Goal: Navigation & Orientation: Find specific page/section

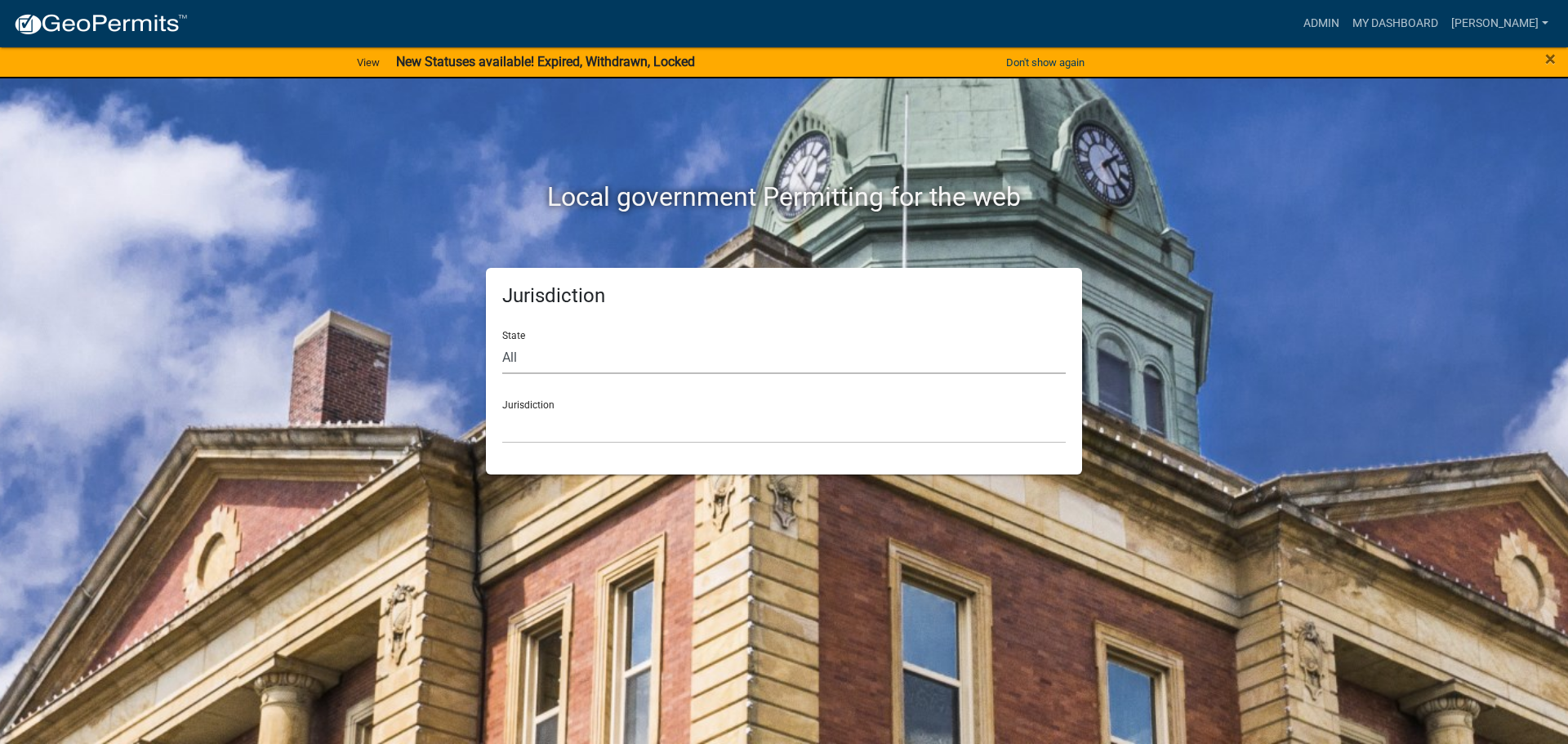
click at [546, 361] on select "All [US_STATE] [US_STATE] [US_STATE] [US_STATE] [US_STATE] [US_STATE] [US_STATE…" at bounding box center [784, 357] width 563 height 34
select select "[US_STATE]"
click at [502, 340] on select "All [US_STATE] [US_STATE] [US_STATE] [US_STATE] [US_STATE] [US_STATE] [US_STATE…" at bounding box center [784, 357] width 563 height 34
click at [559, 433] on select "[GEOGRAPHIC_DATA], [US_STATE] [GEOGRAPHIC_DATA], [US_STATE] [GEOGRAPHIC_DATA], …" at bounding box center [784, 426] width 563 height 34
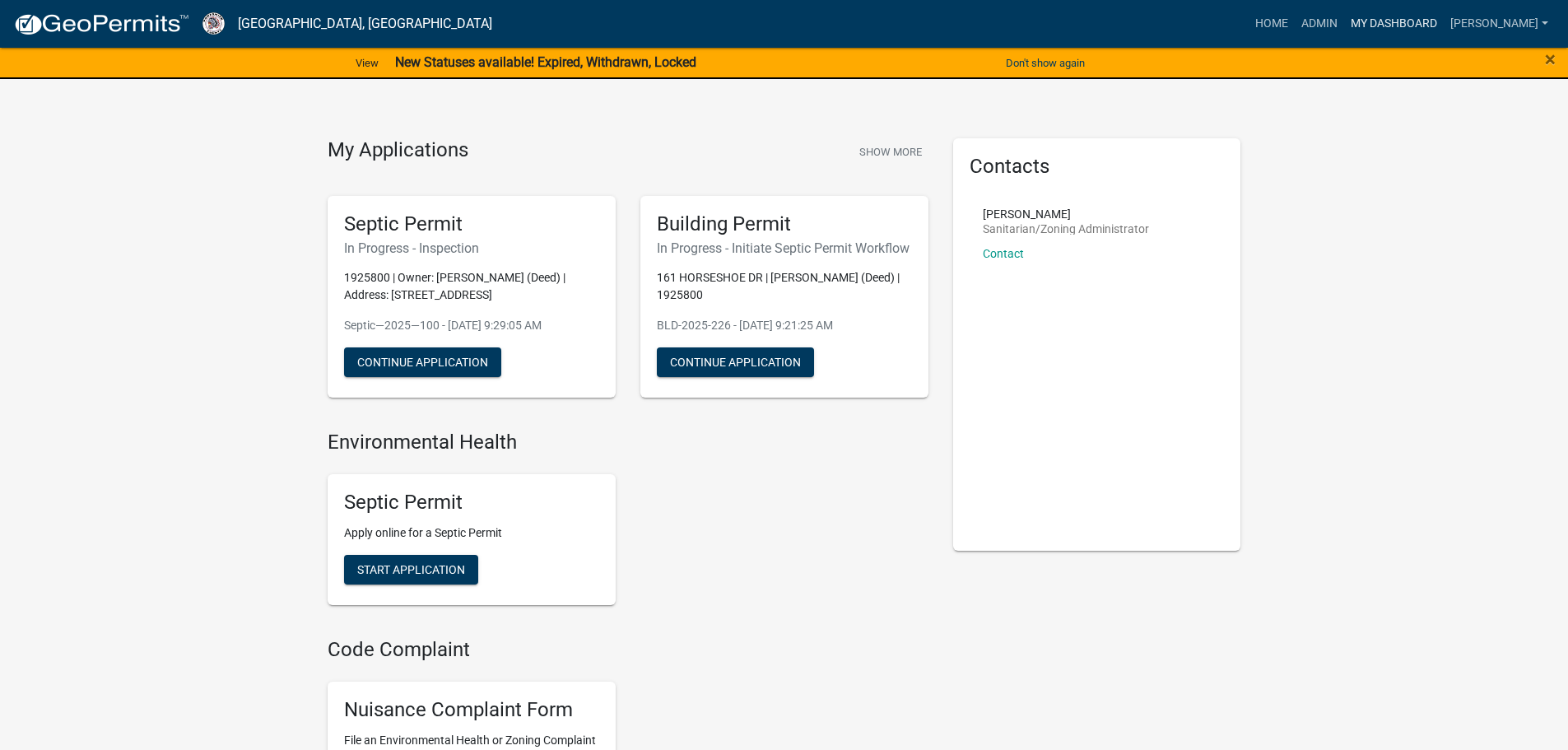
click at [1385, 25] on link "My Dashboard" at bounding box center [1393, 24] width 99 height 31
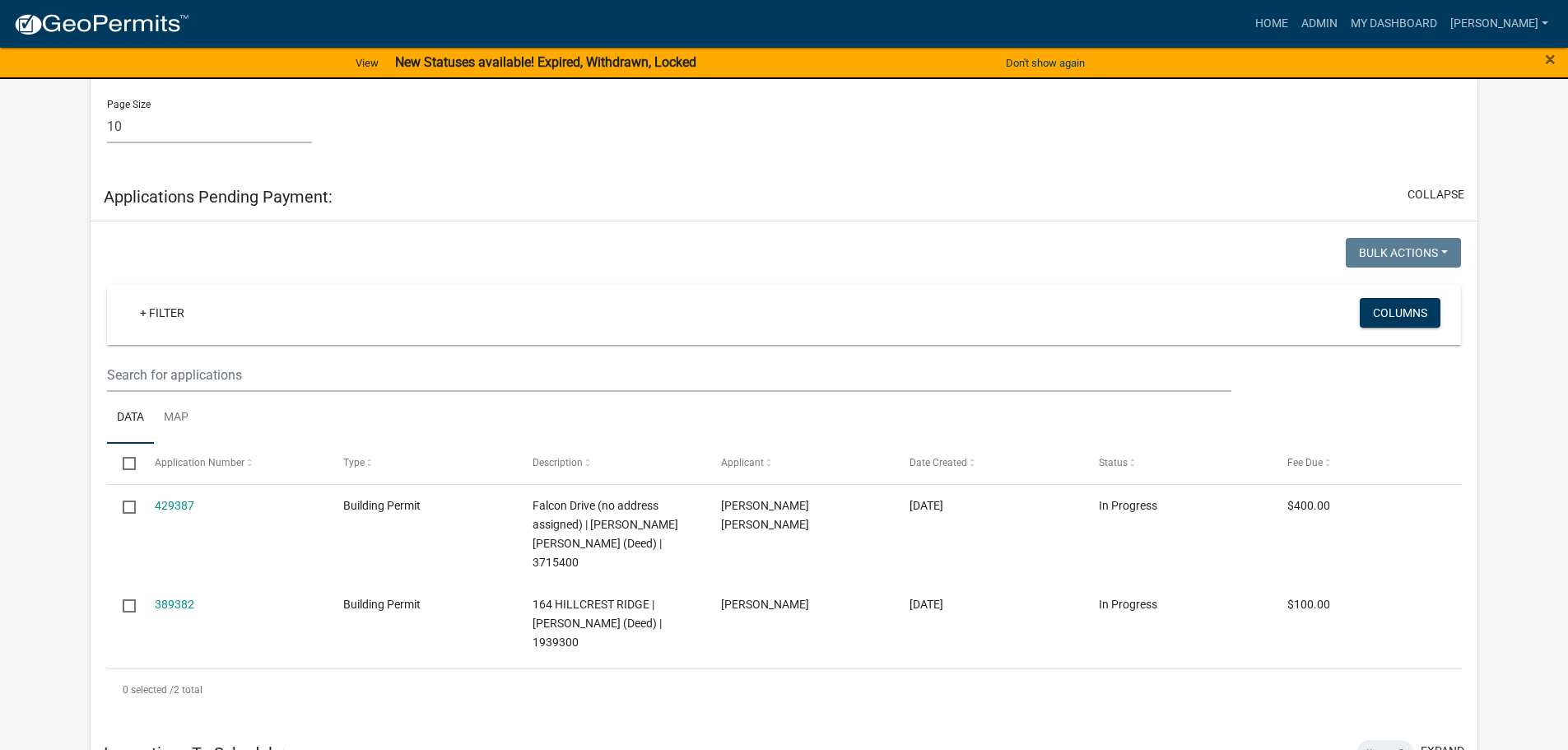
scroll to position [1709, 0]
